Goal: Entertainment & Leisure: Consume media (video, audio)

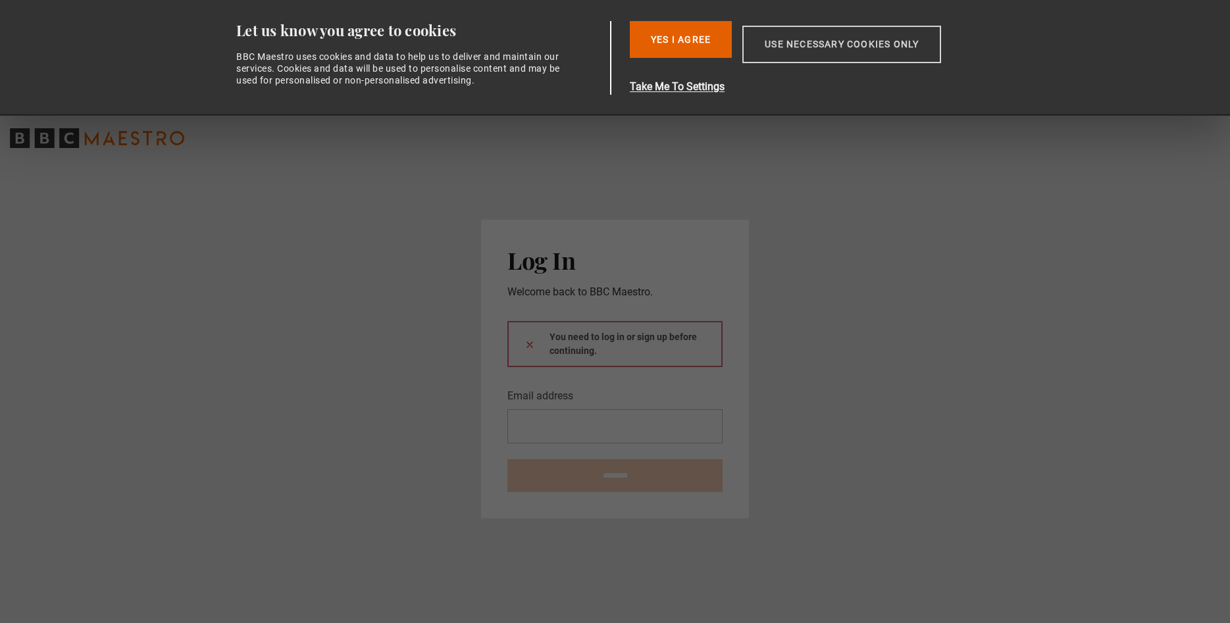
click at [847, 45] on button "Use necessary cookies only" at bounding box center [842, 45] width 199 height 38
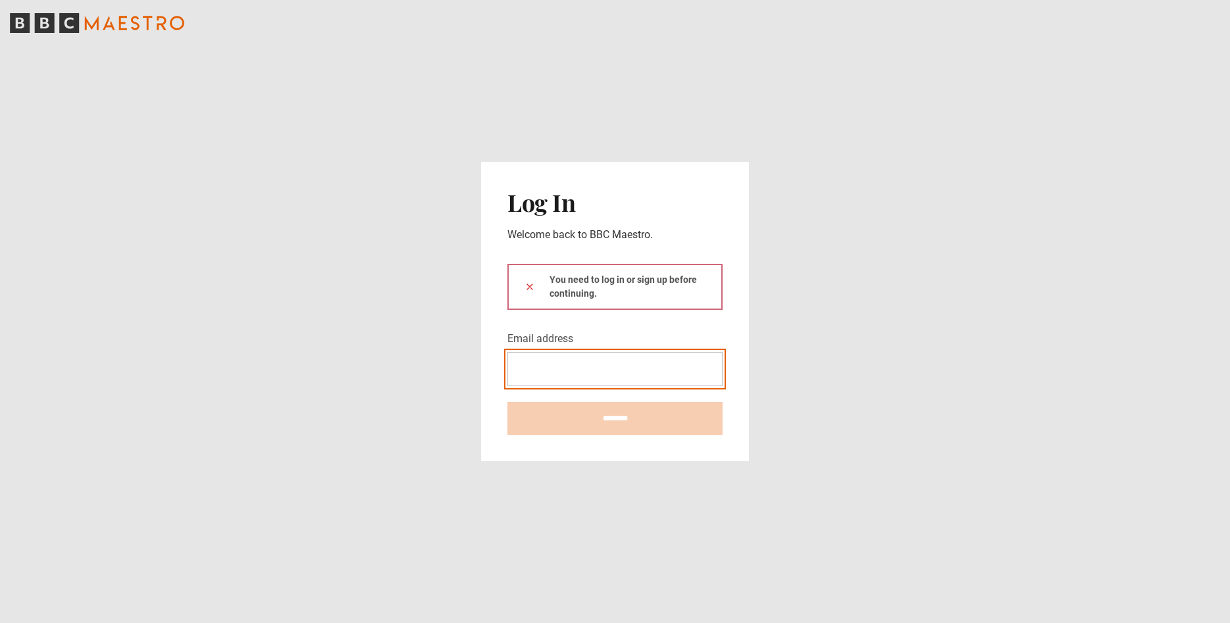
click at [557, 370] on input "Email address" at bounding box center [615, 369] width 215 height 34
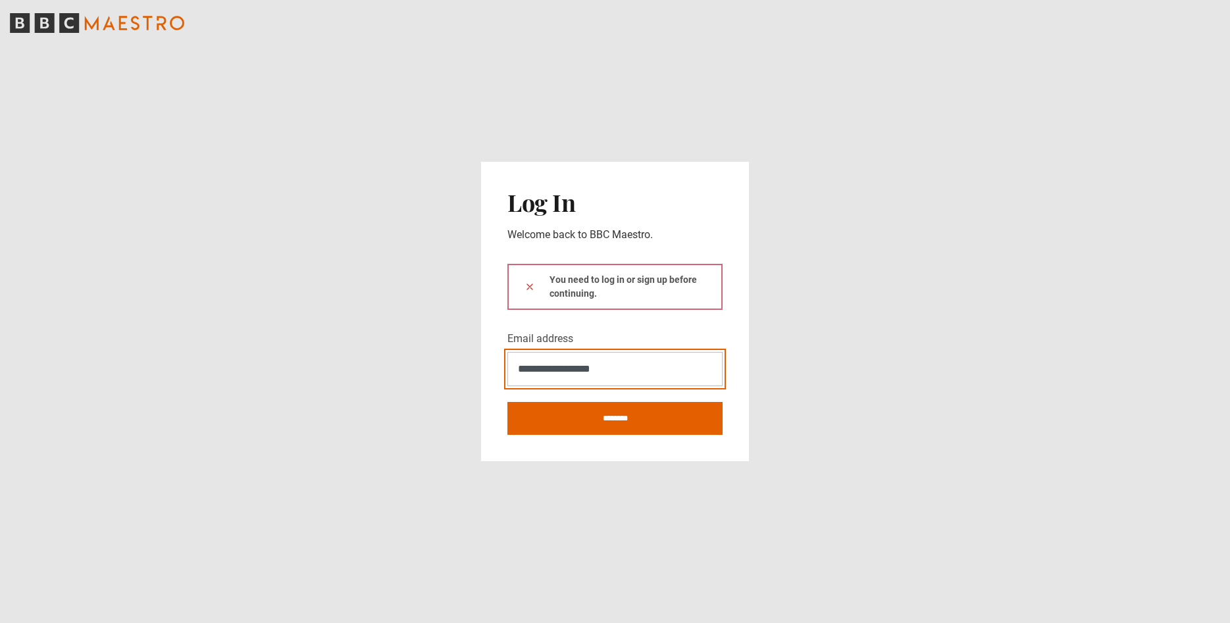
type input "**********"
click at [617, 328] on div "You need to log in or sign up before continuing." at bounding box center [615, 297] width 215 height 67
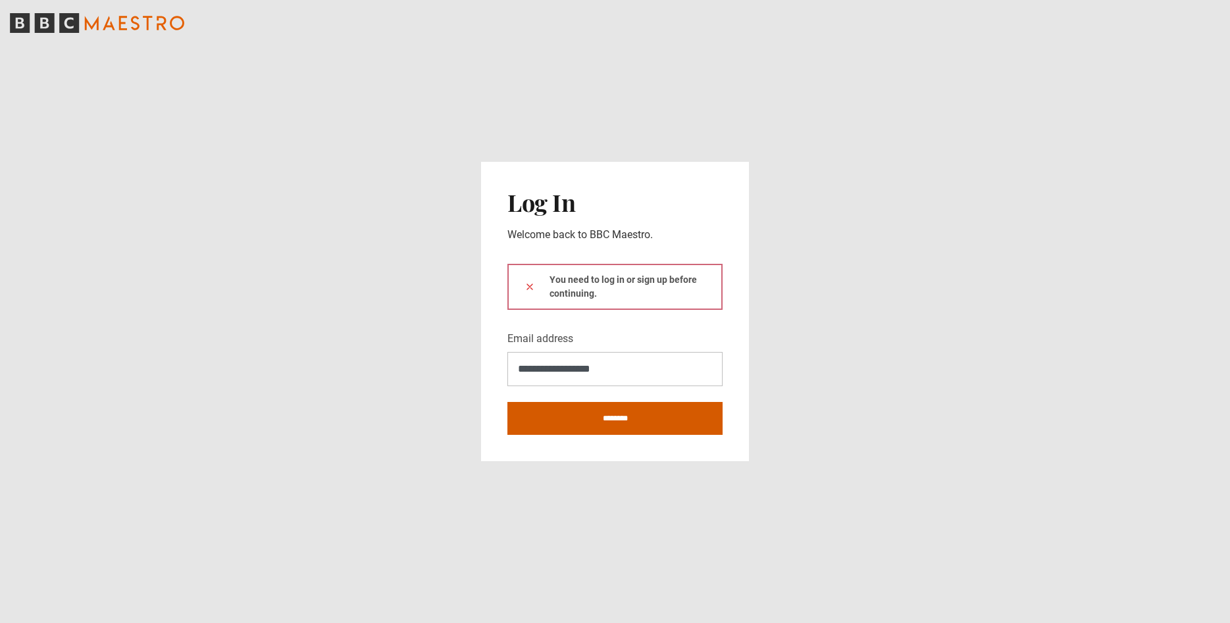
click at [615, 419] on input "********" at bounding box center [615, 418] width 215 height 33
type input "**********"
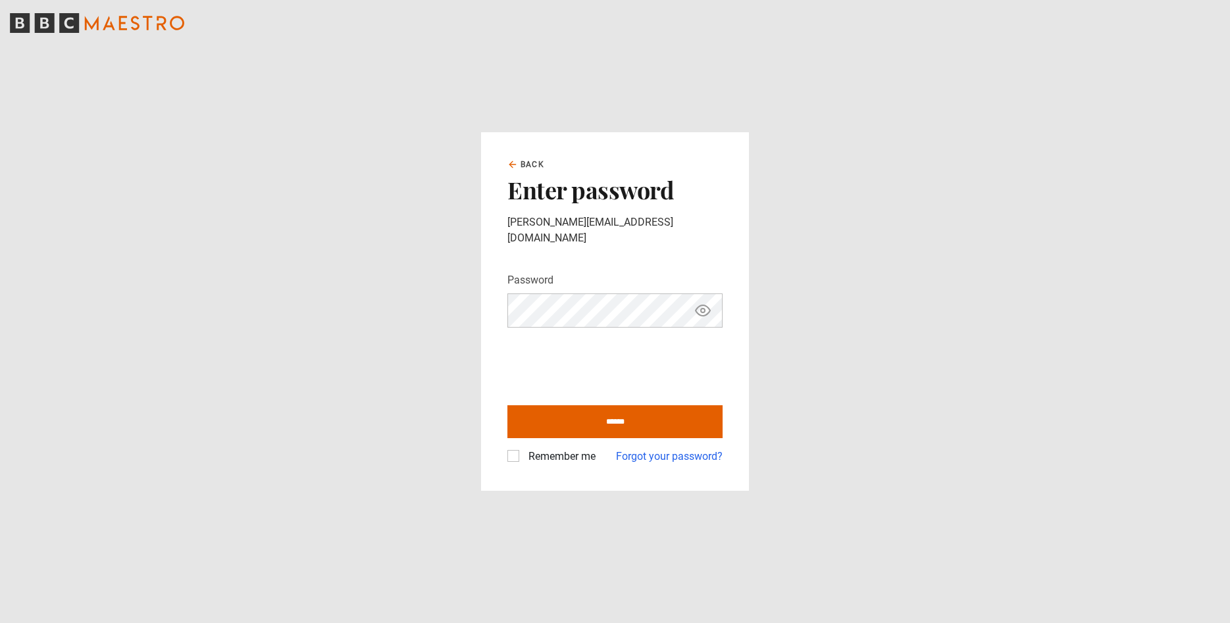
click at [704, 309] on icon "Show password" at bounding box center [703, 311] width 4 height 4
drag, startPoint x: 704, startPoint y: 303, endPoint x: 640, endPoint y: 321, distance: 66.1
click at [703, 303] on icon "Hide password" at bounding box center [703, 310] width 14 height 14
click at [612, 411] on input "******" at bounding box center [615, 422] width 215 height 33
type input "**********"
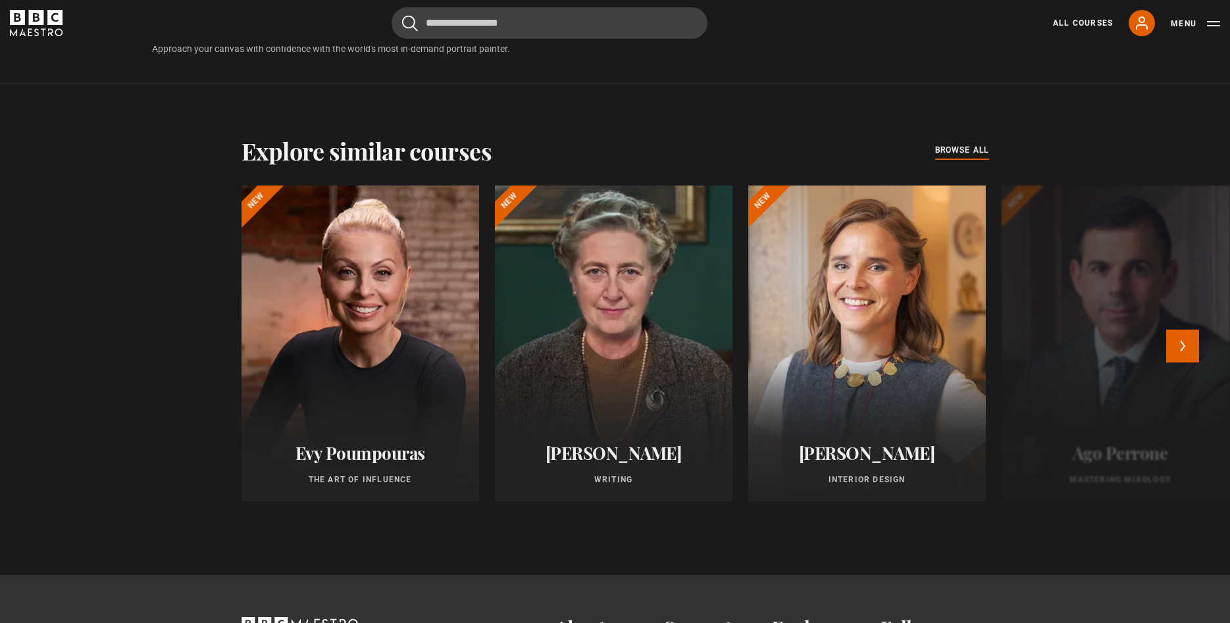
scroll to position [1074, 0]
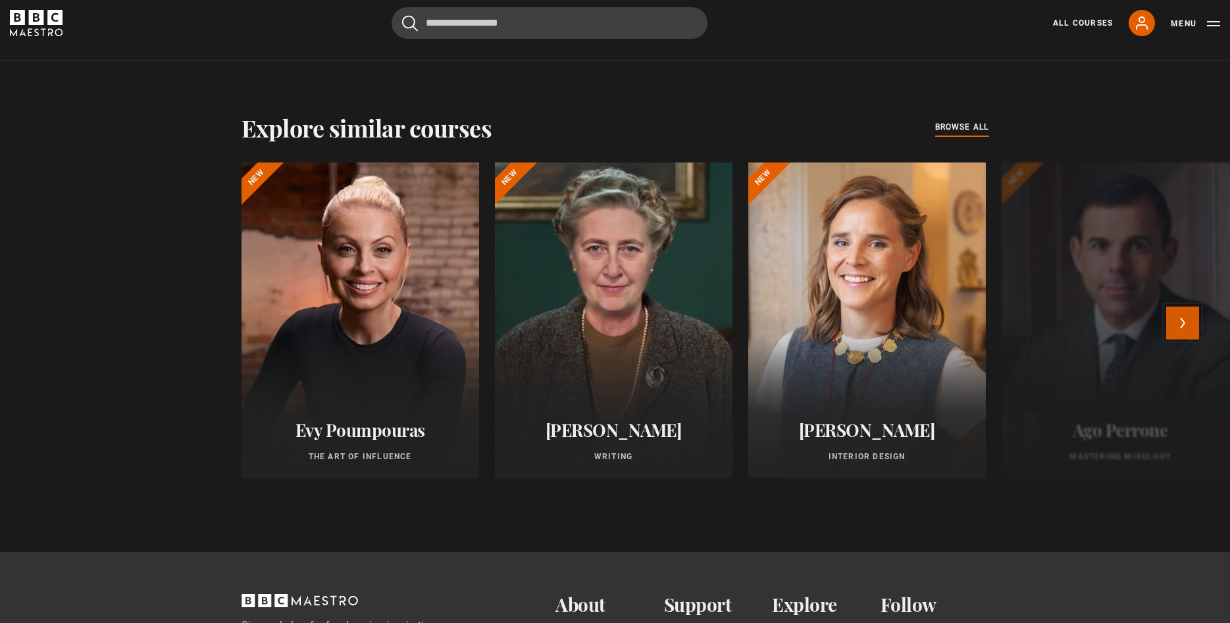
click at [1188, 319] on button "Next" at bounding box center [1183, 323] width 33 height 33
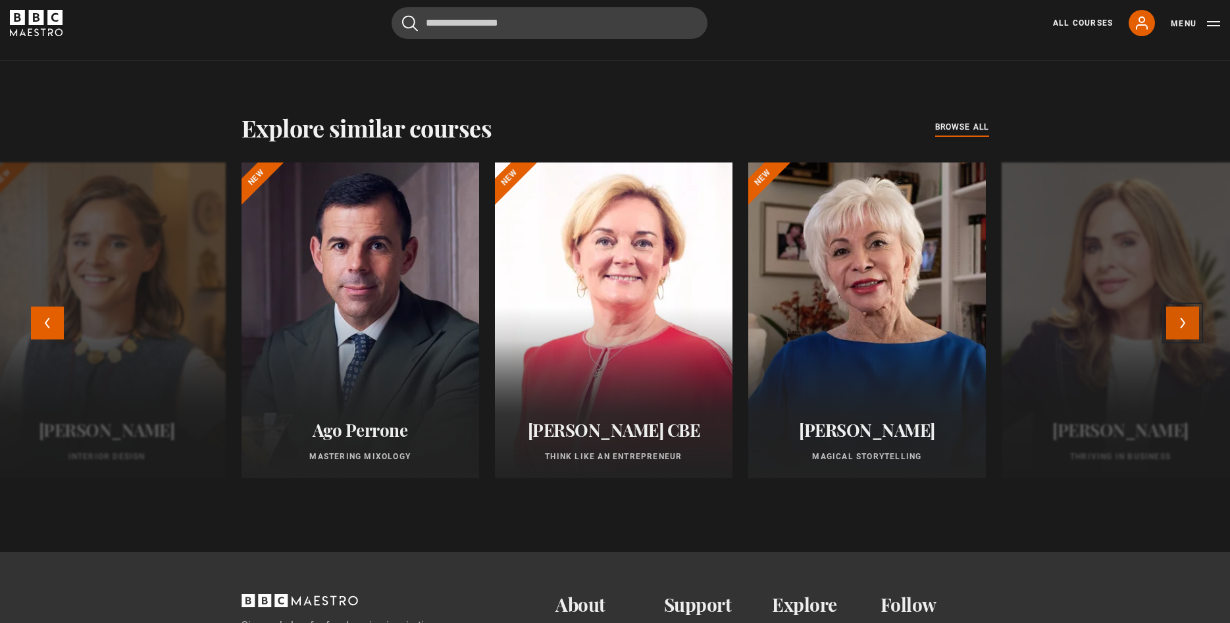
click at [1186, 319] on button "Next" at bounding box center [1183, 323] width 33 height 33
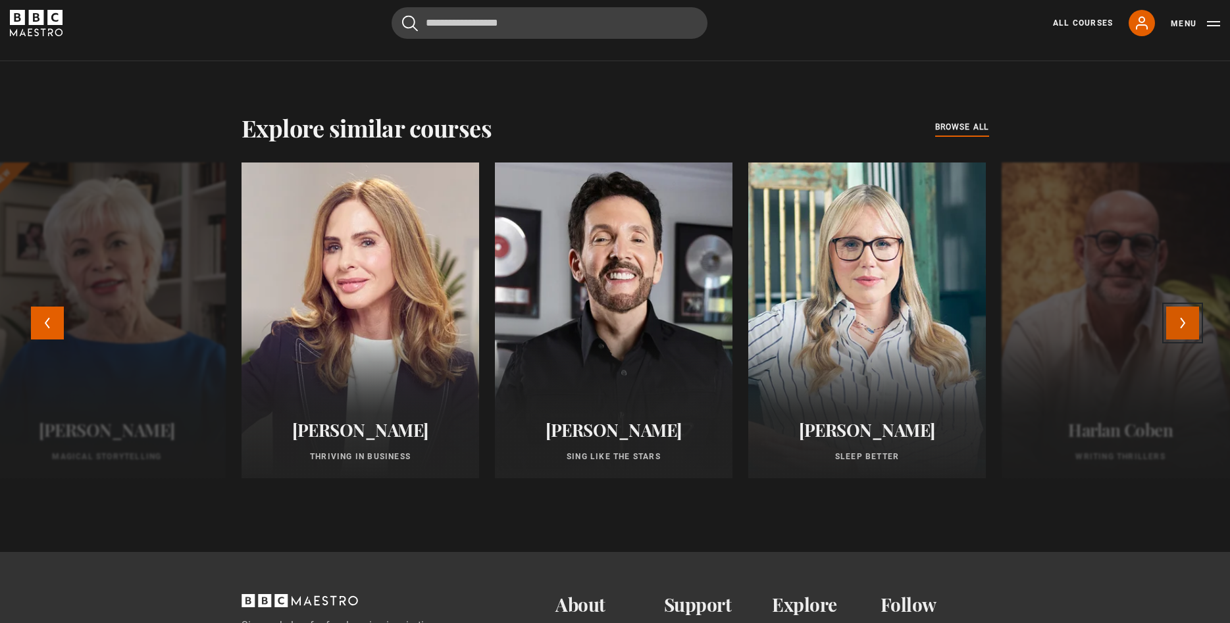
click at [1176, 323] on button "Next" at bounding box center [1183, 323] width 33 height 33
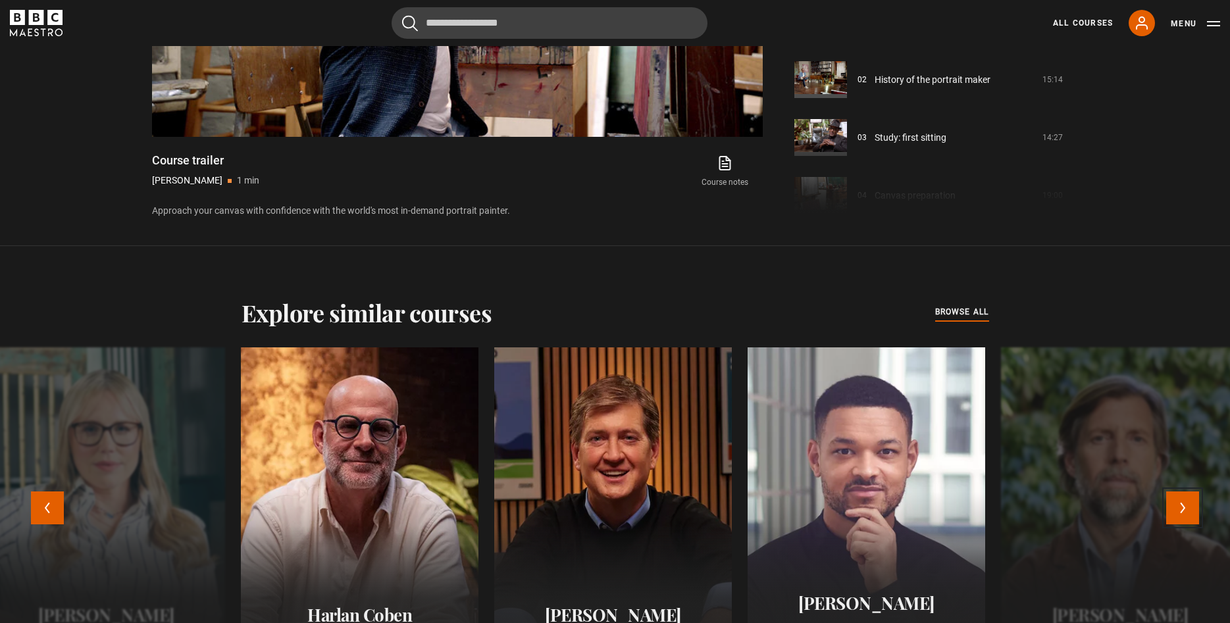
scroll to position [739, 0]
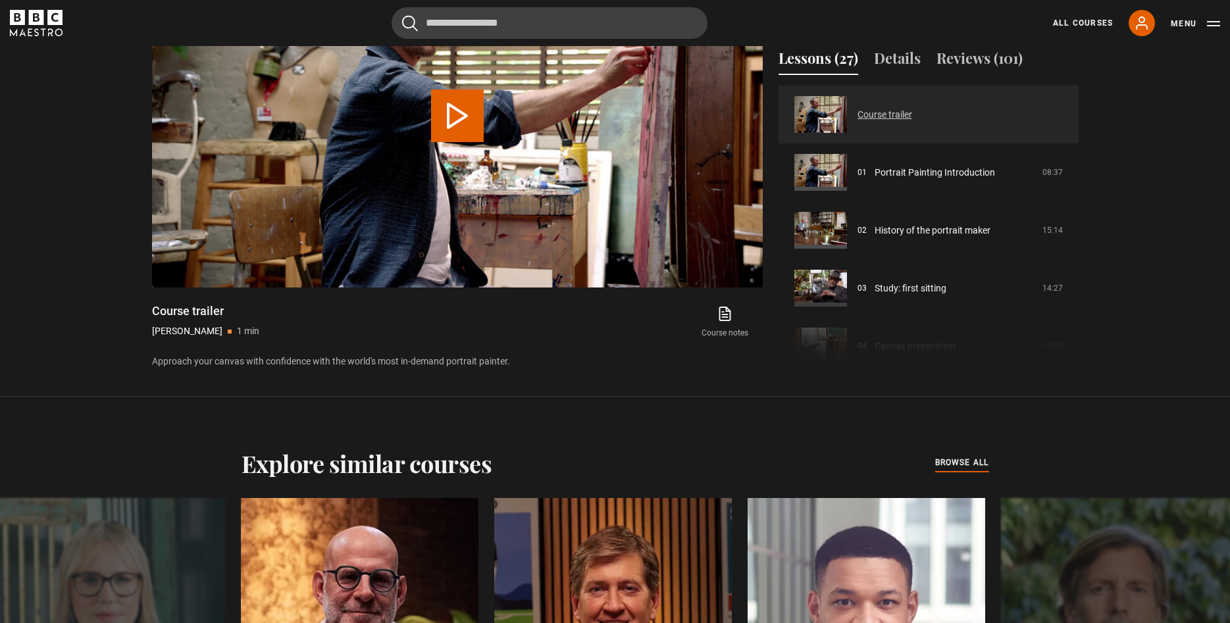
click at [871, 114] on link "Course trailer" at bounding box center [885, 115] width 55 height 14
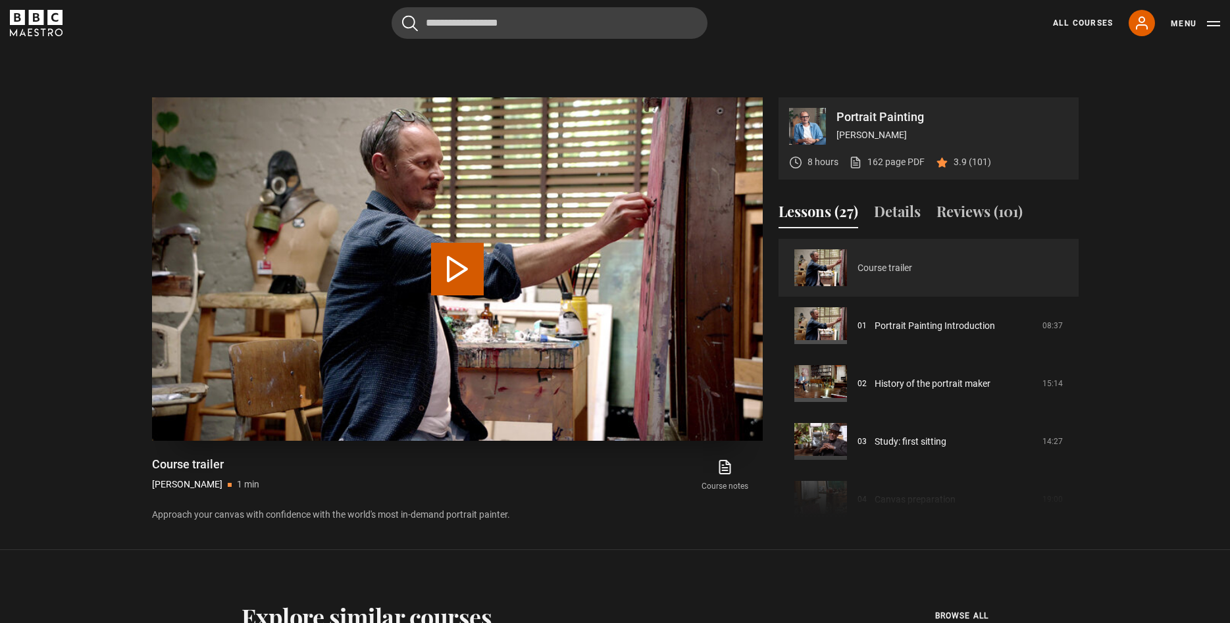
scroll to position [537, 0]
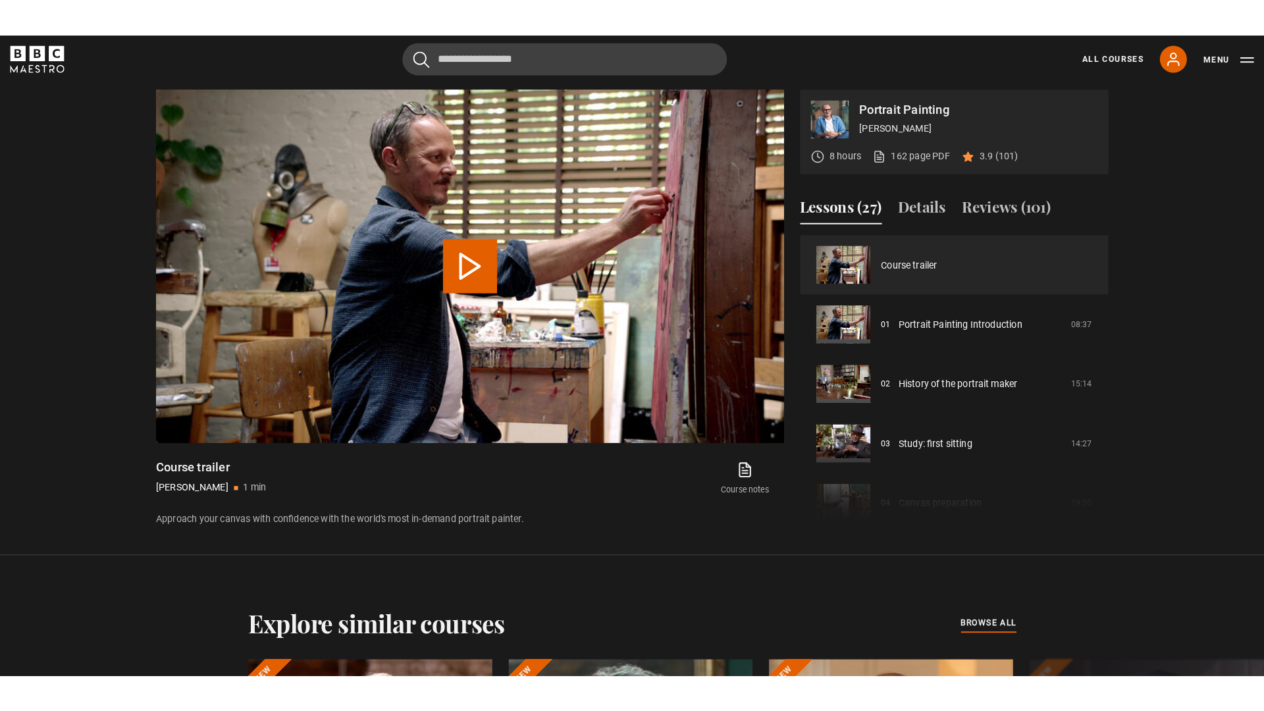
scroll to position [630, 0]
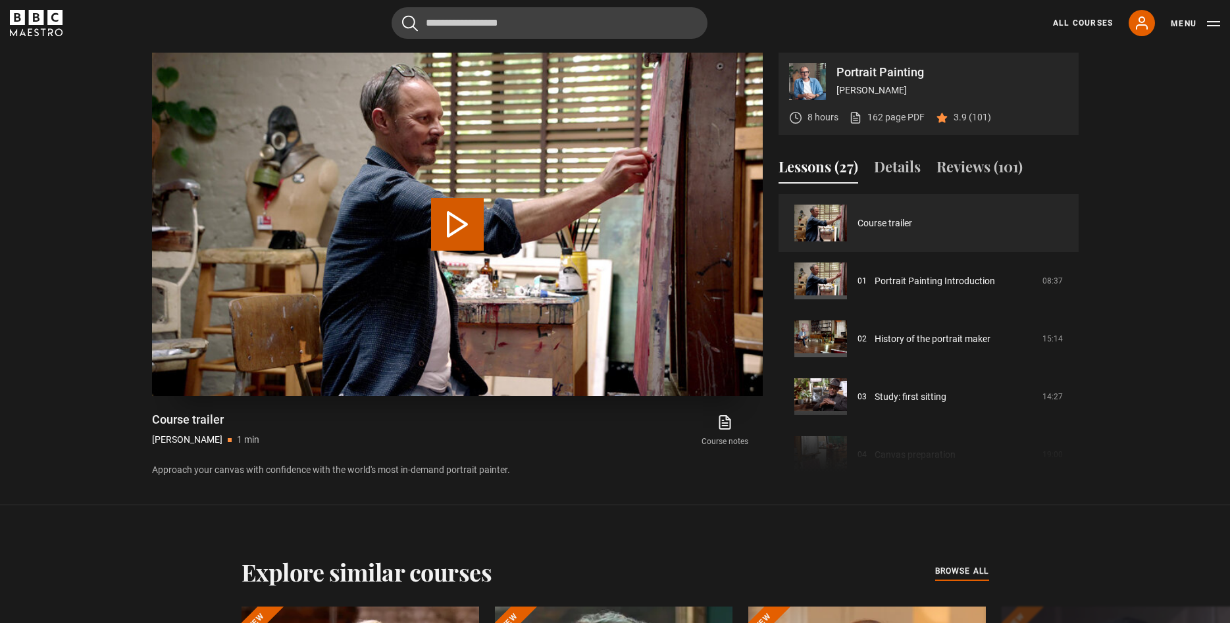
click at [462, 221] on button "Play Video" at bounding box center [457, 224] width 53 height 53
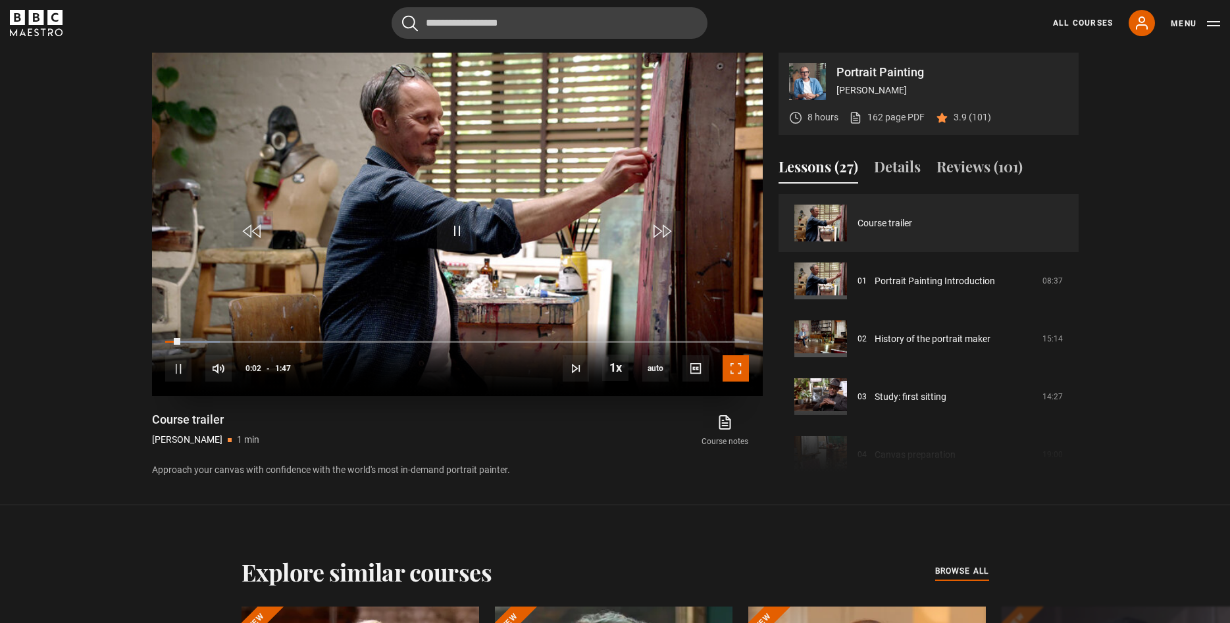
click at [737, 365] on span "Video Player" at bounding box center [736, 368] width 26 height 26
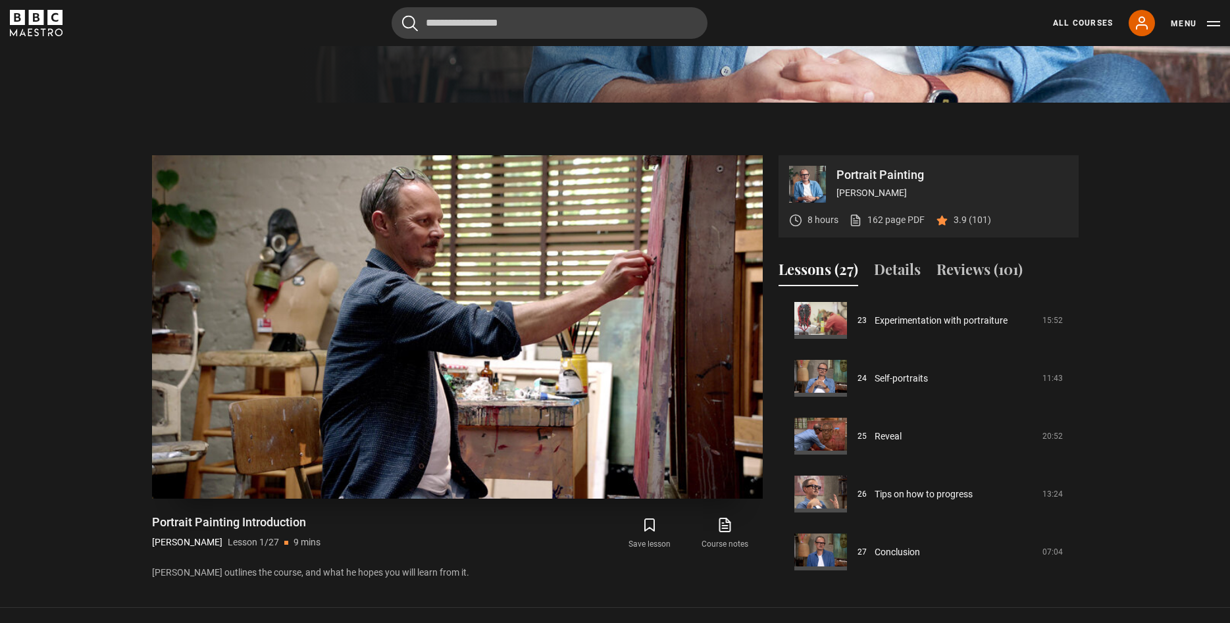
scroll to position [449, 0]
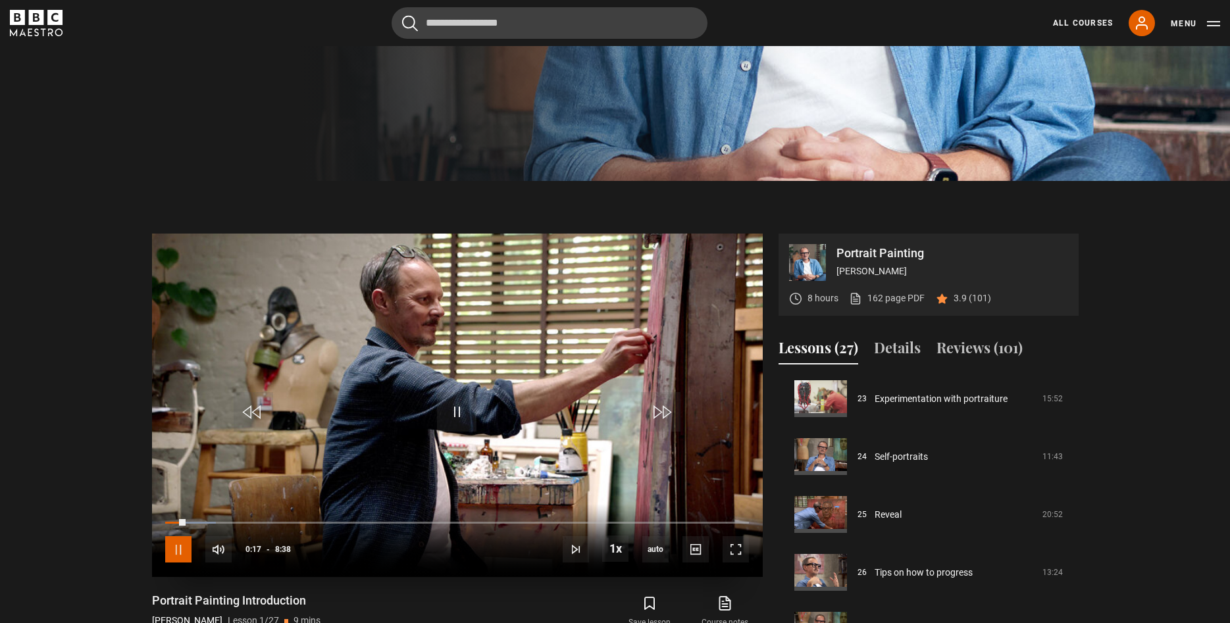
click at [183, 548] on span "Video Player" at bounding box center [178, 550] width 26 height 26
click at [1097, 19] on link "All Courses" at bounding box center [1083, 23] width 60 height 12
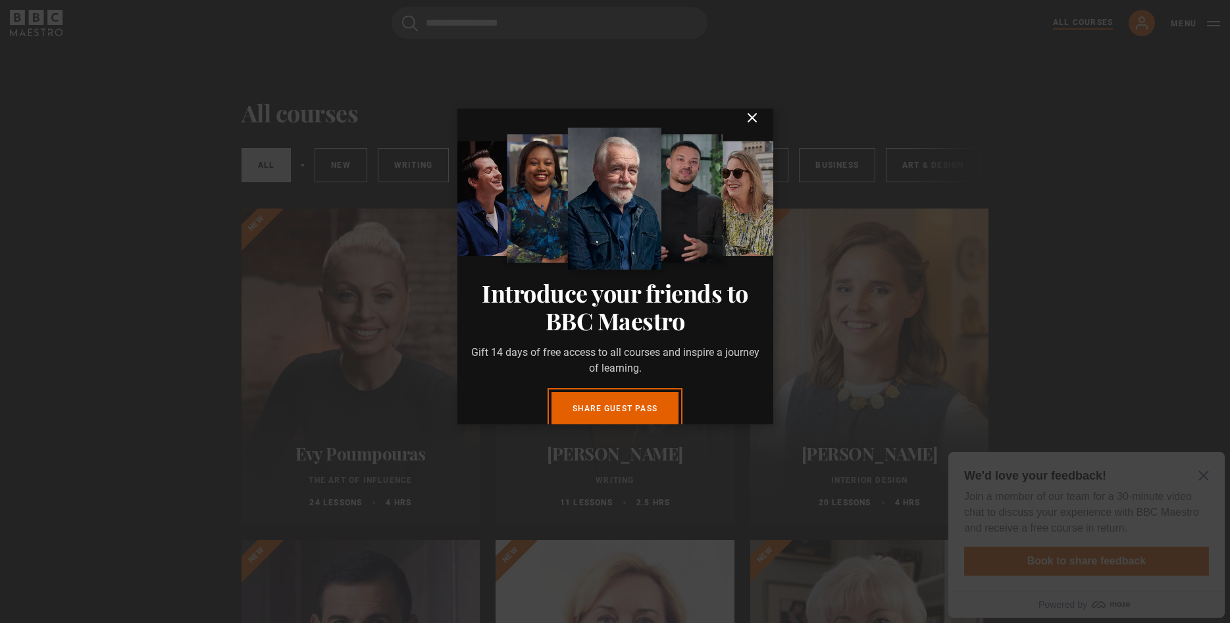
click at [751, 126] on icon "submit" at bounding box center [753, 118] width 16 height 16
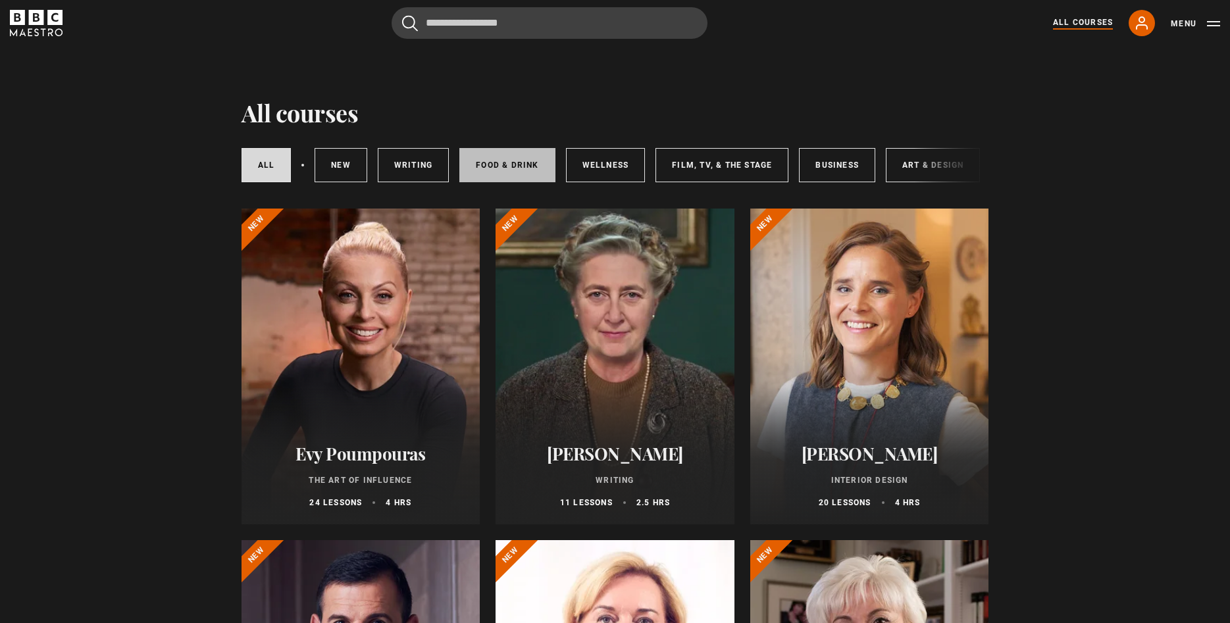
click at [510, 163] on link "Food & Drink" at bounding box center [507, 165] width 95 height 34
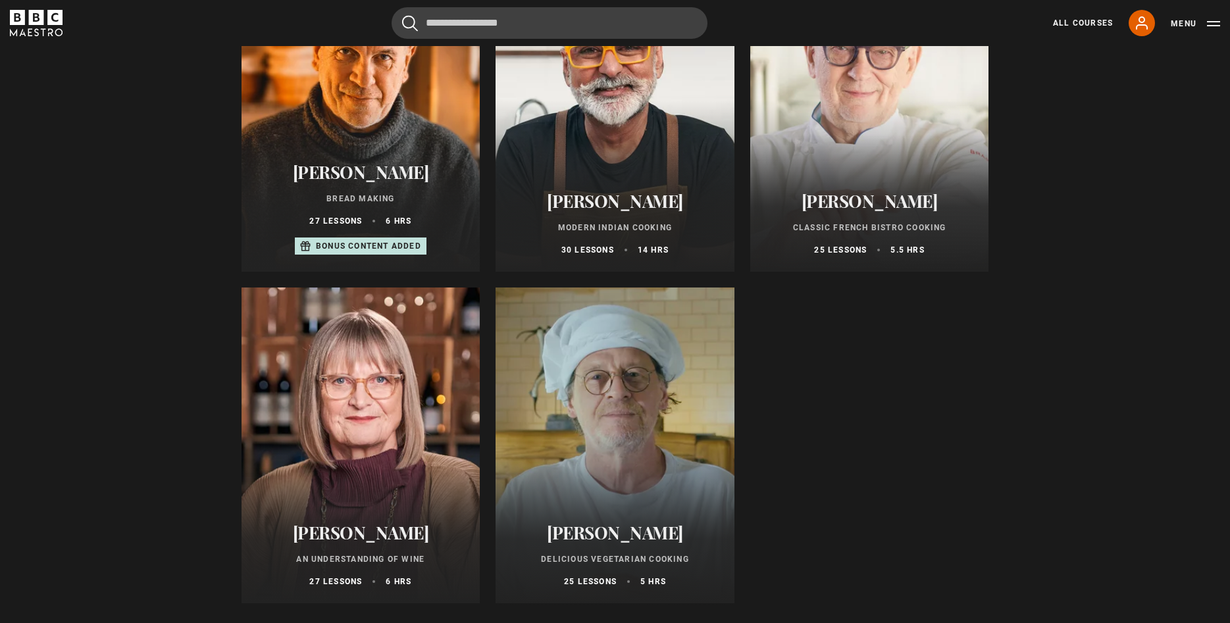
scroll to position [604, 0]
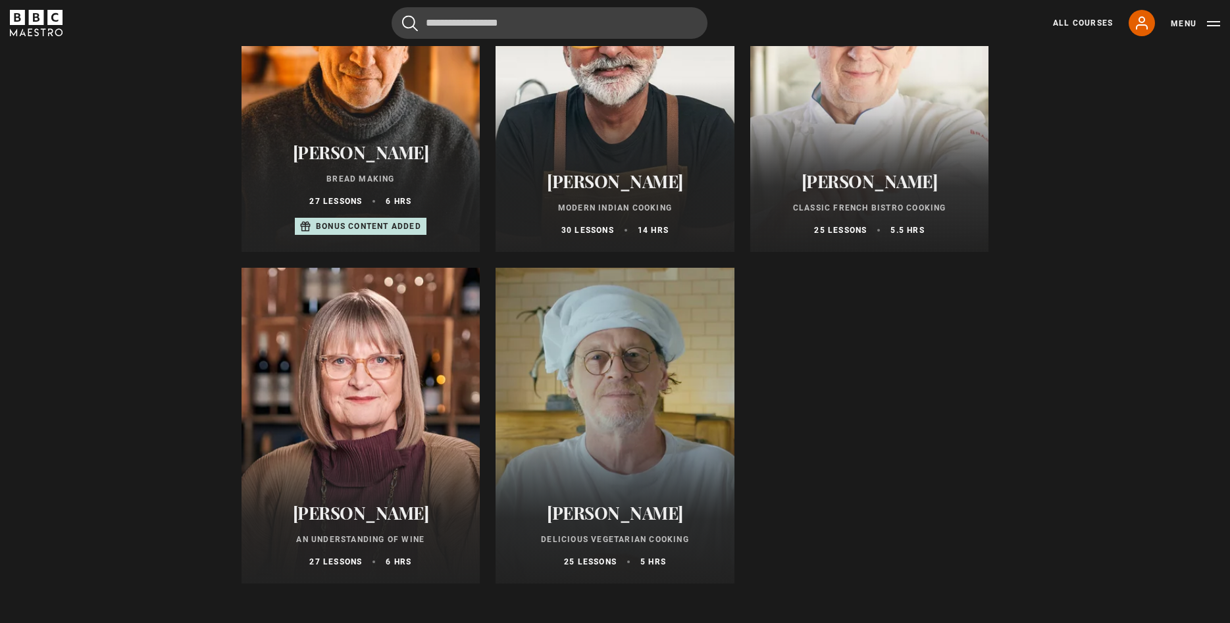
click at [618, 513] on h2 "[PERSON_NAME]" at bounding box center [615, 513] width 207 height 20
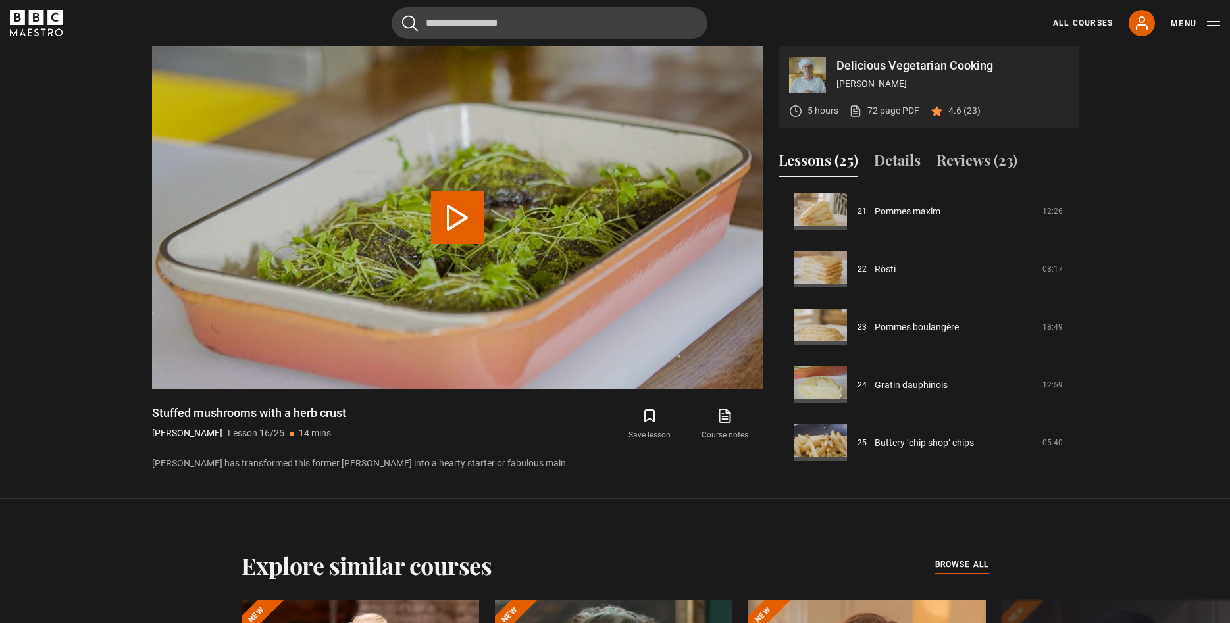
scroll to position [630, 0]
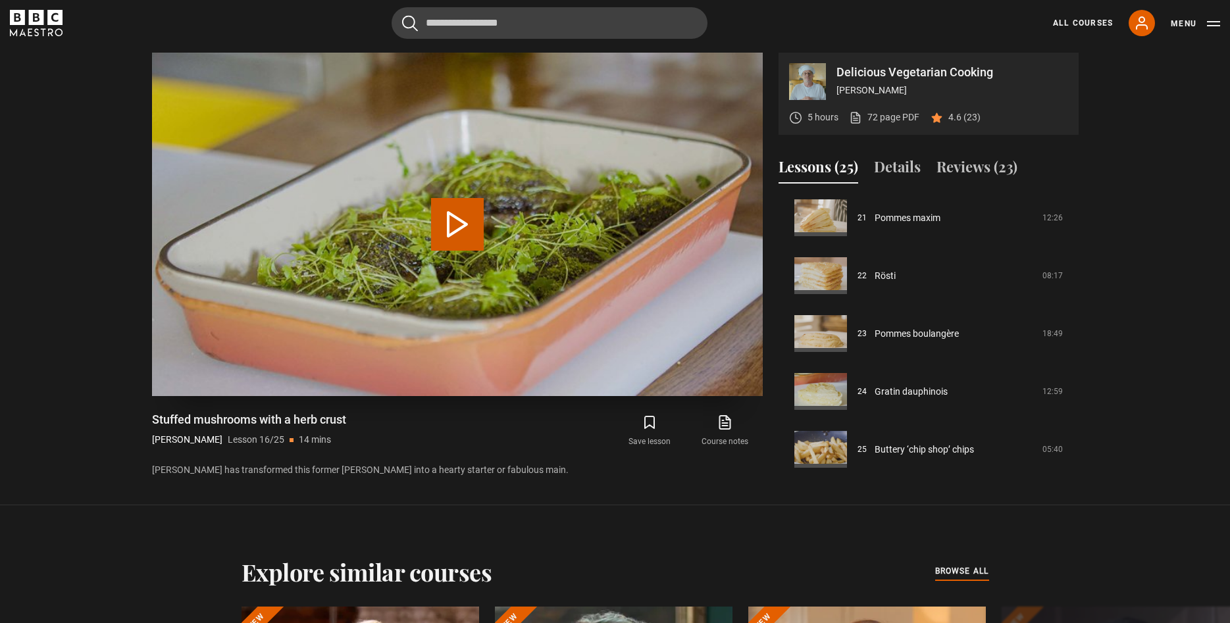
click at [453, 217] on button "Play Lesson Stuffed mushrooms with a herb crust" at bounding box center [457, 224] width 53 height 53
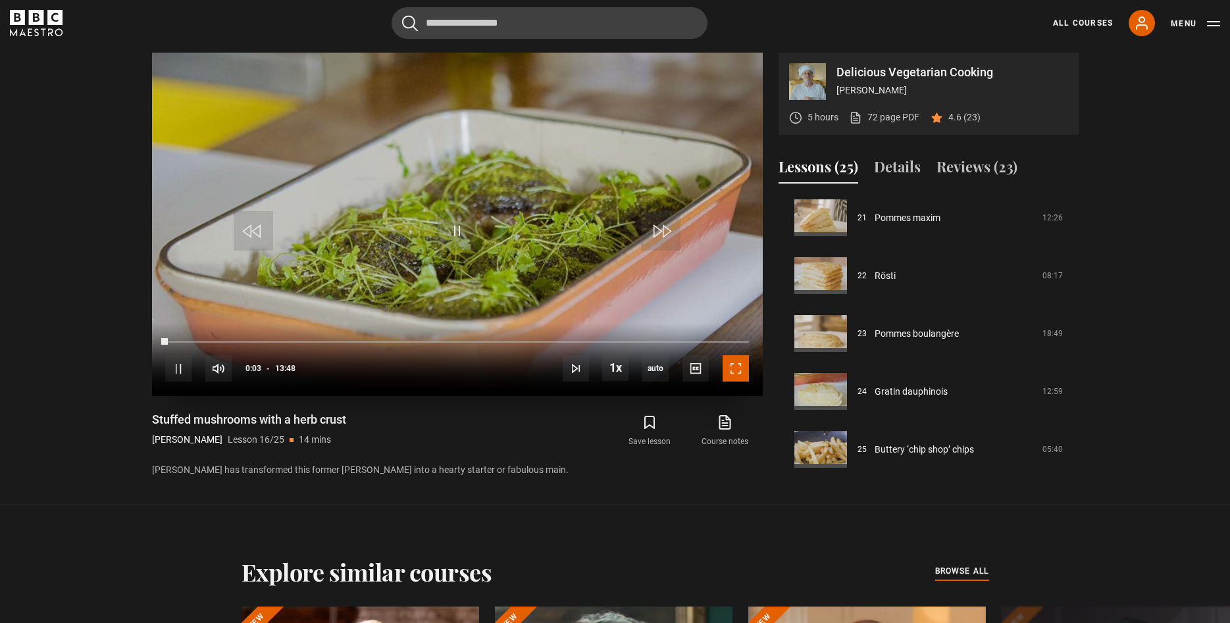
click at [737, 370] on span "Video Player" at bounding box center [736, 368] width 26 height 26
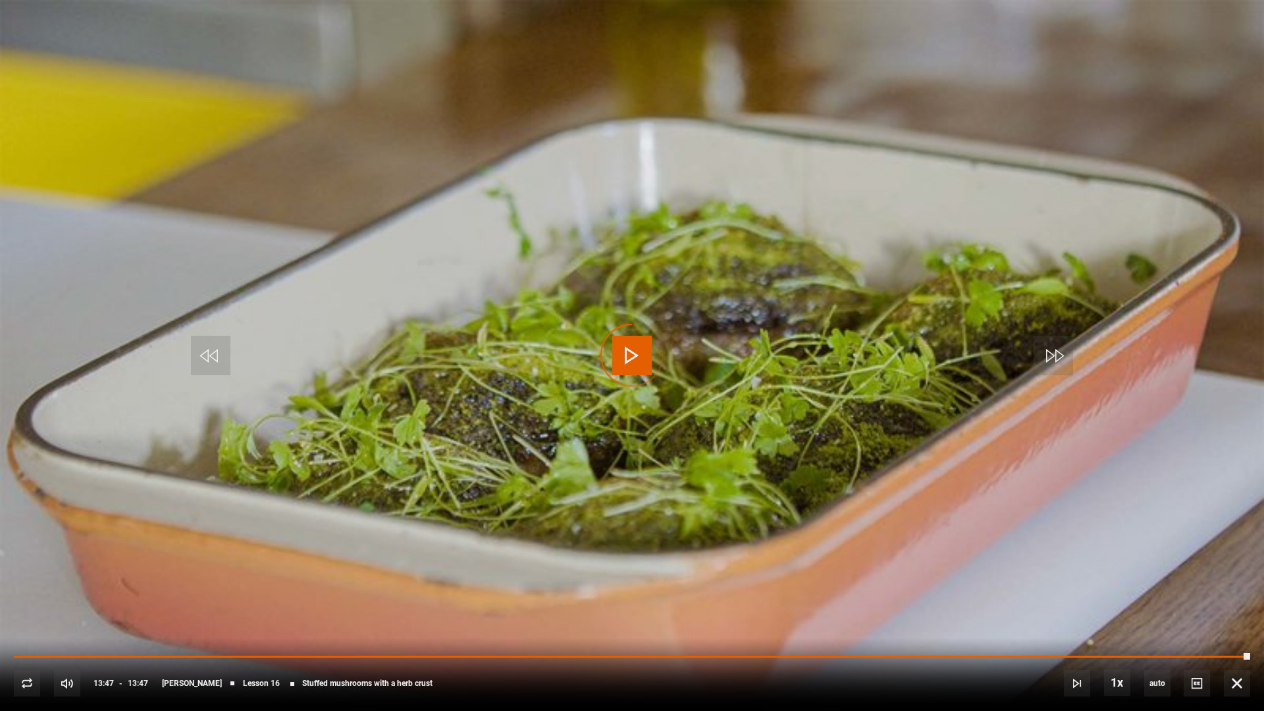
click at [1230, 623] on span "Video Player" at bounding box center [1237, 683] width 26 height 26
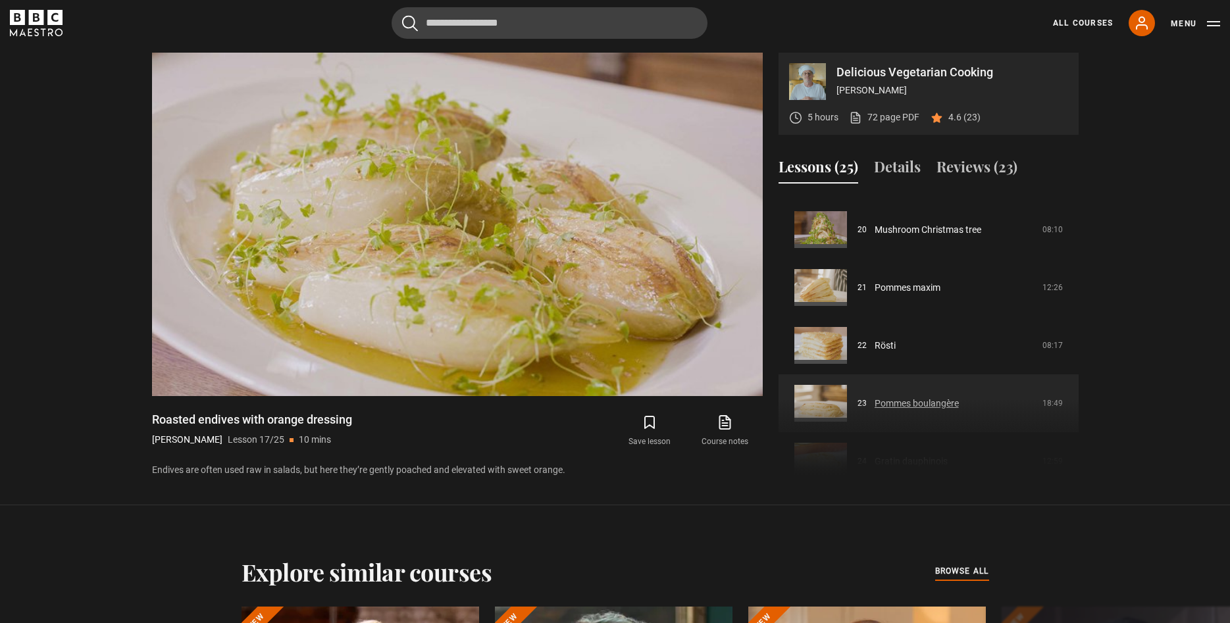
scroll to position [1222, 0]
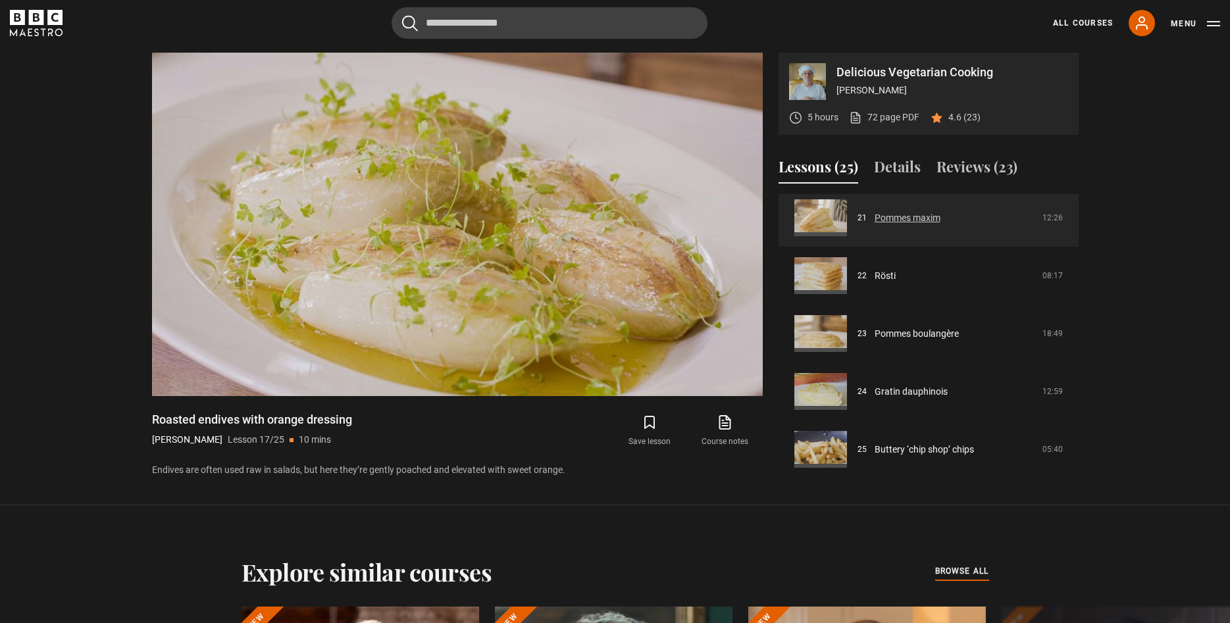
click at [905, 213] on link "Pommes maxim" at bounding box center [908, 218] width 66 height 14
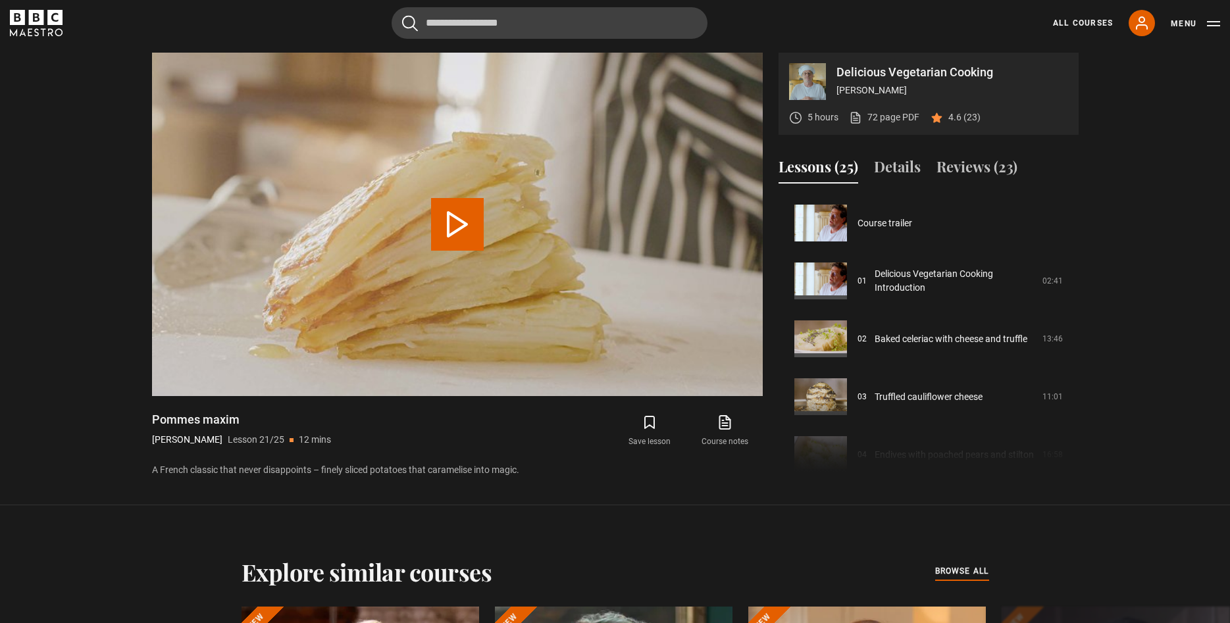
scroll to position [1159, 0]
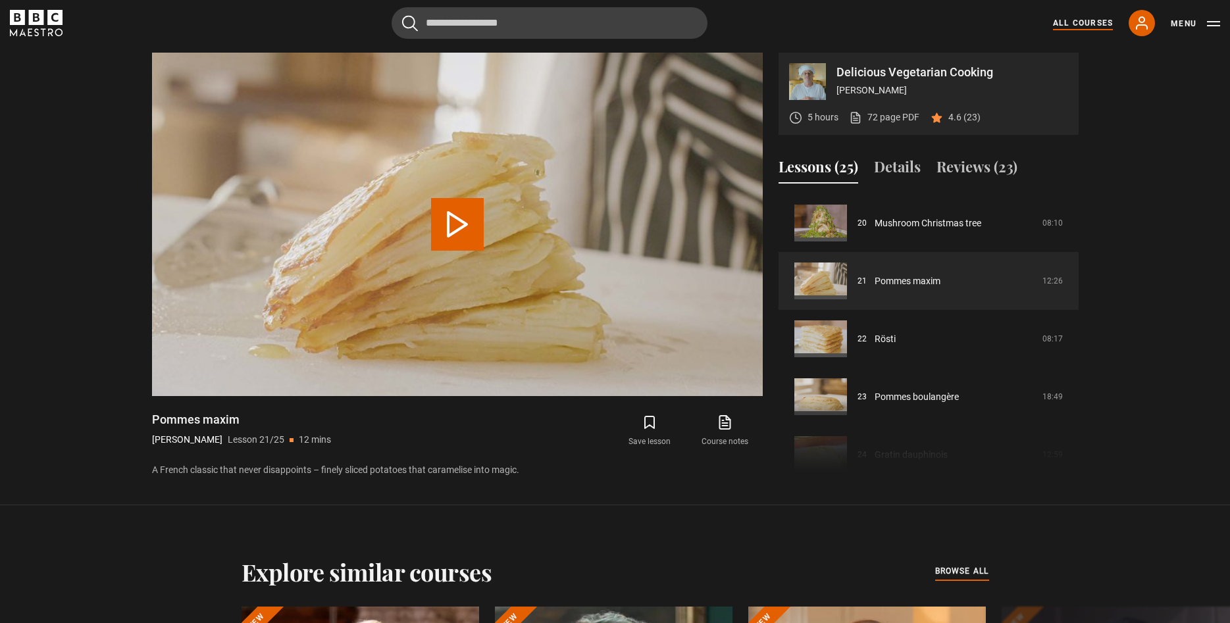
click at [1094, 18] on link "All Courses" at bounding box center [1083, 23] width 60 height 12
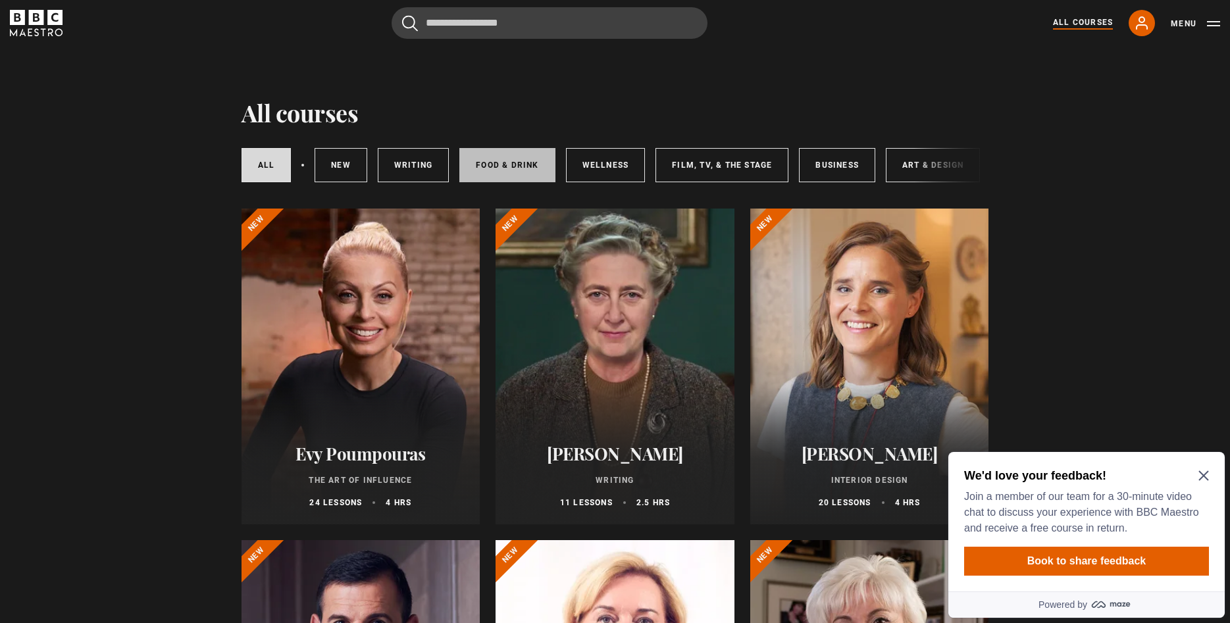
click at [500, 165] on link "Food & Drink" at bounding box center [507, 165] width 95 height 34
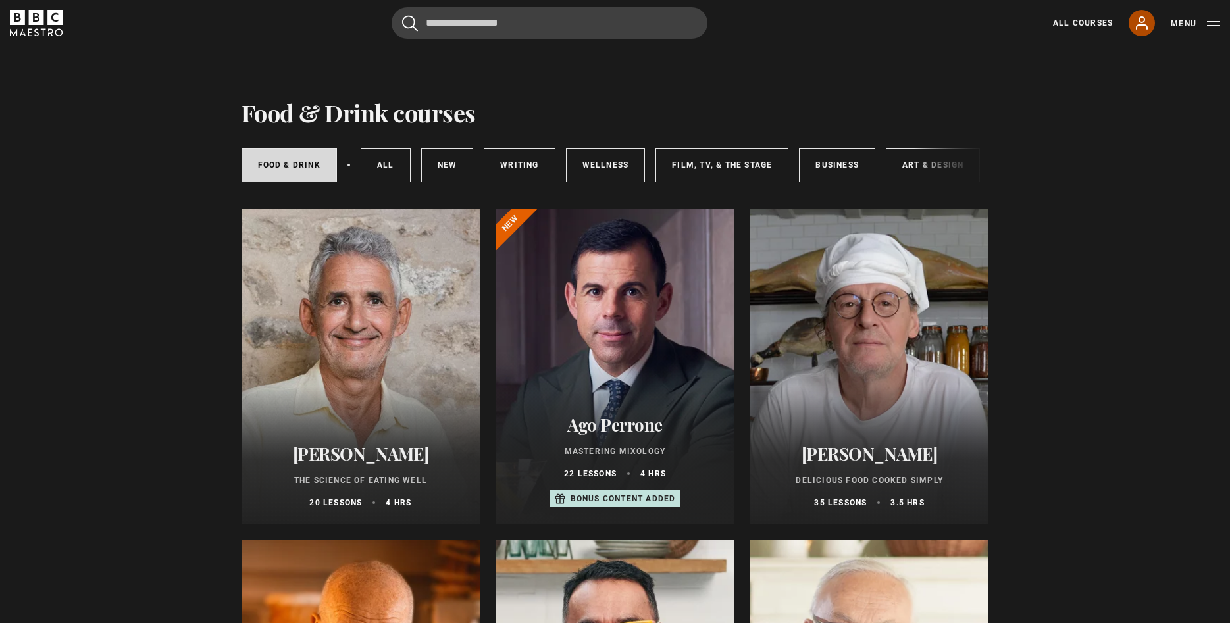
click at [1142, 24] on icon at bounding box center [1142, 23] width 16 height 16
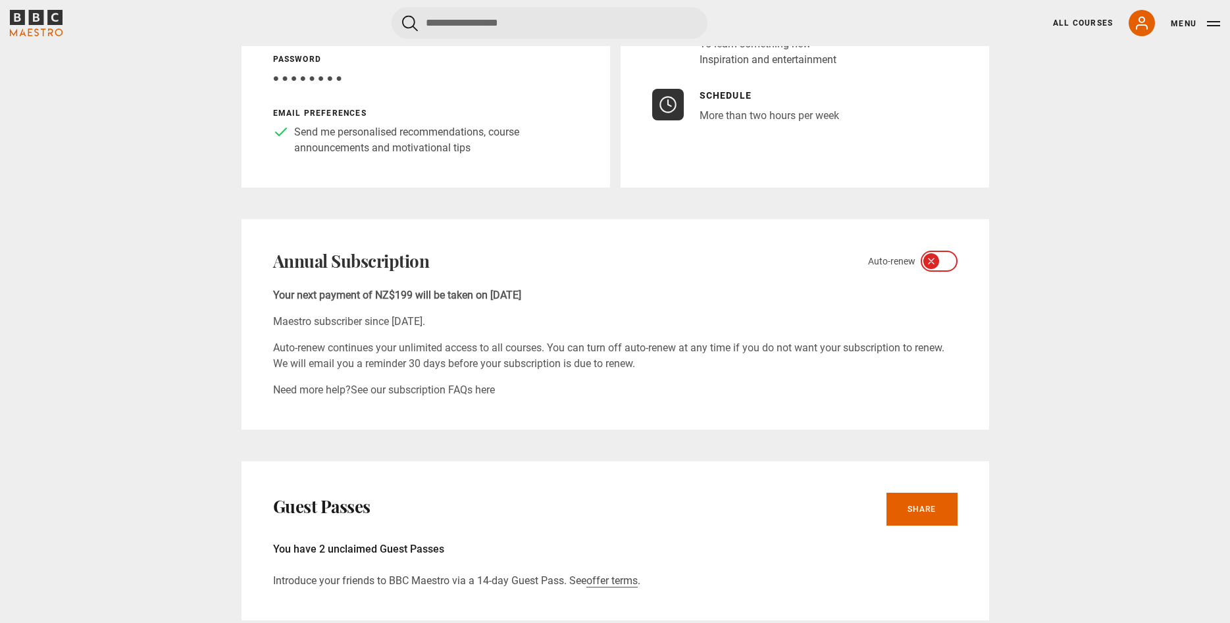
scroll to position [336, 0]
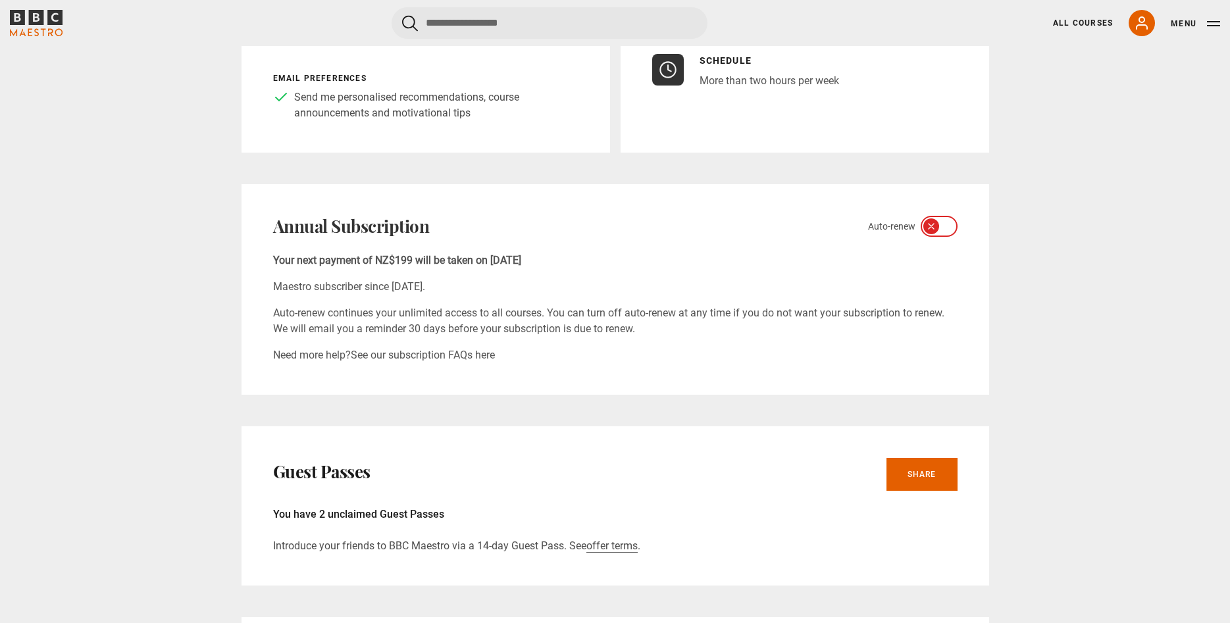
click at [929, 228] on icon at bounding box center [931, 226] width 11 height 11
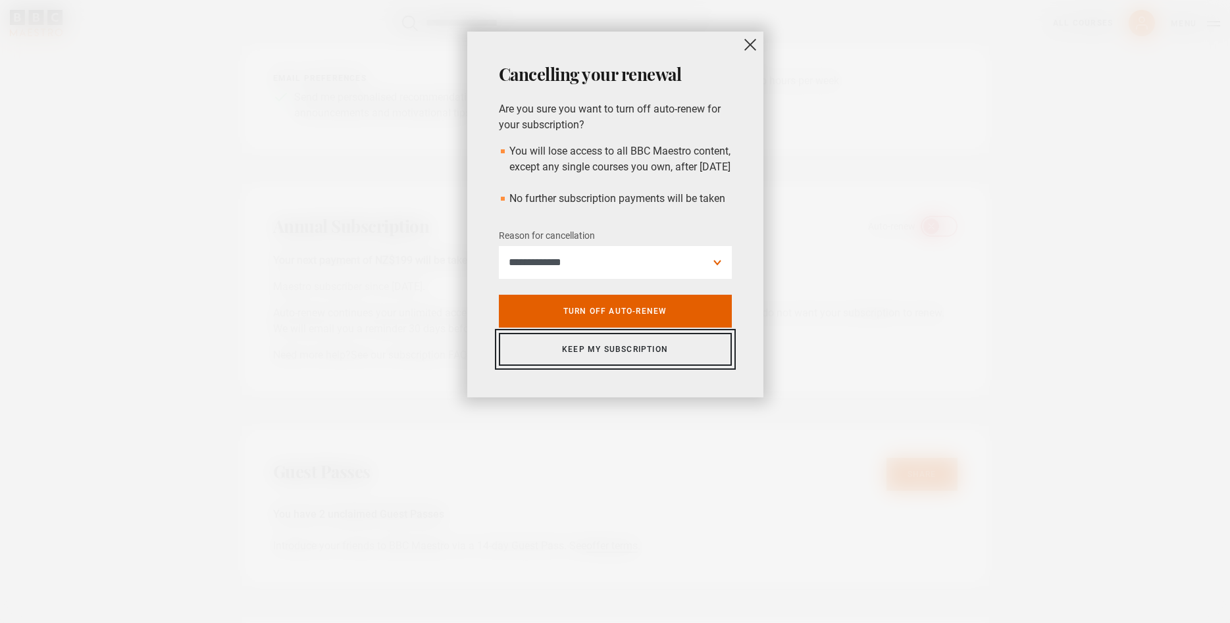
click at [648, 365] on link "Keep my subscription" at bounding box center [615, 349] width 233 height 33
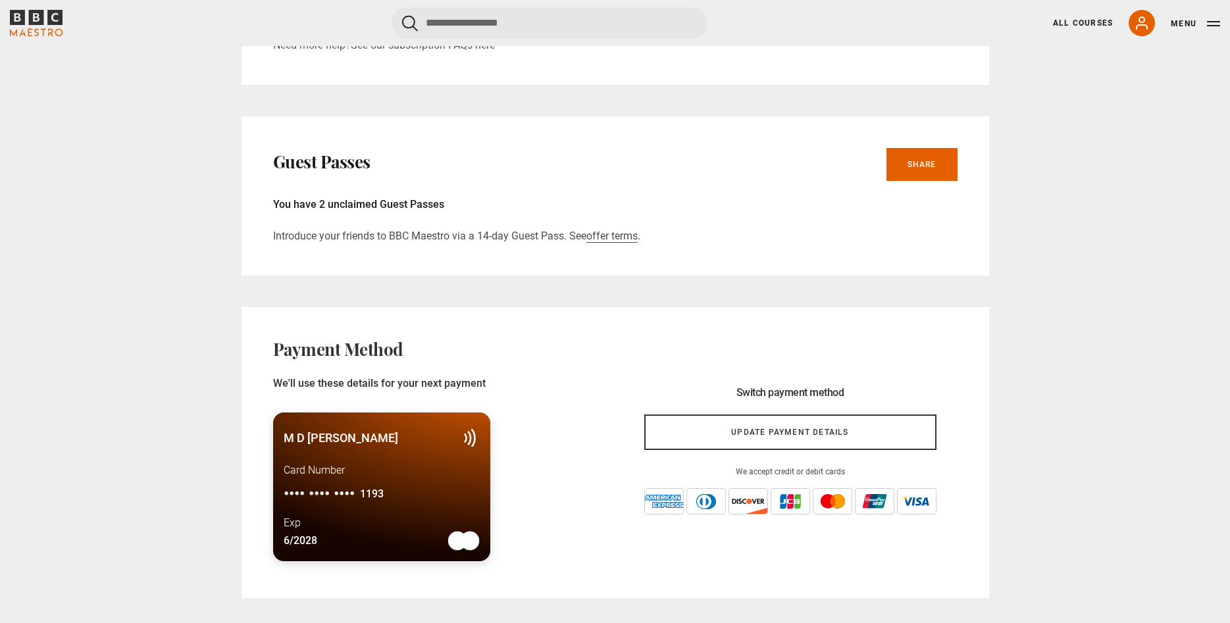
scroll to position [671, 0]
